Goal: Information Seeking & Learning: Stay updated

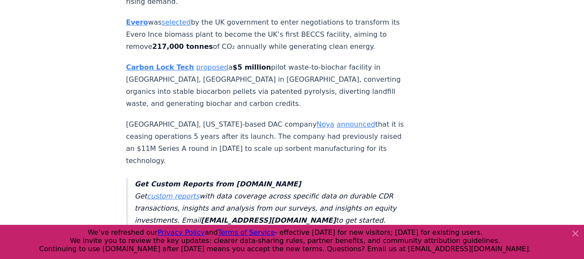
scroll to position [1814, 0]
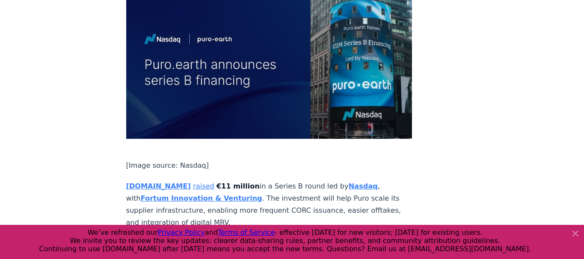
scroll to position [1296, 0]
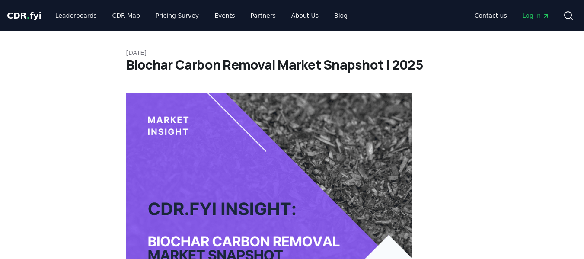
scroll to position [759, 0]
